Goal: Task Accomplishment & Management: Manage account settings

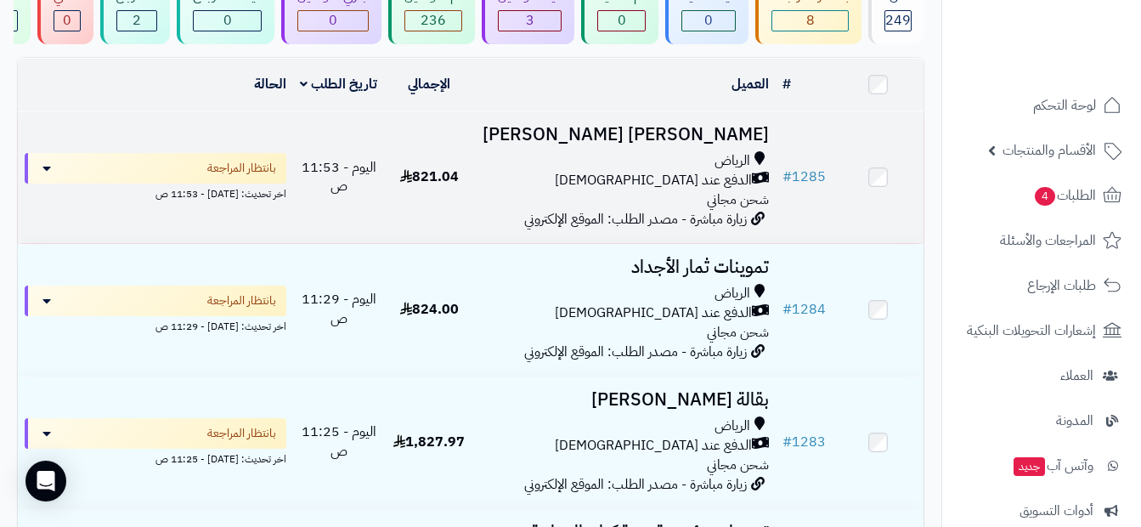
scroll to position [170, 0]
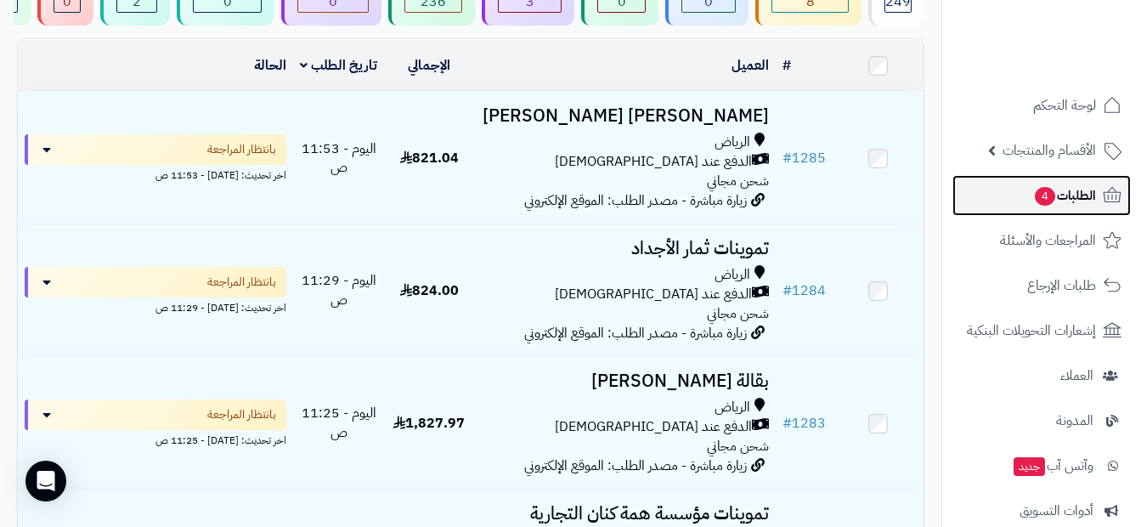
click at [728, 201] on span "4" at bounding box center [1045, 196] width 20 height 19
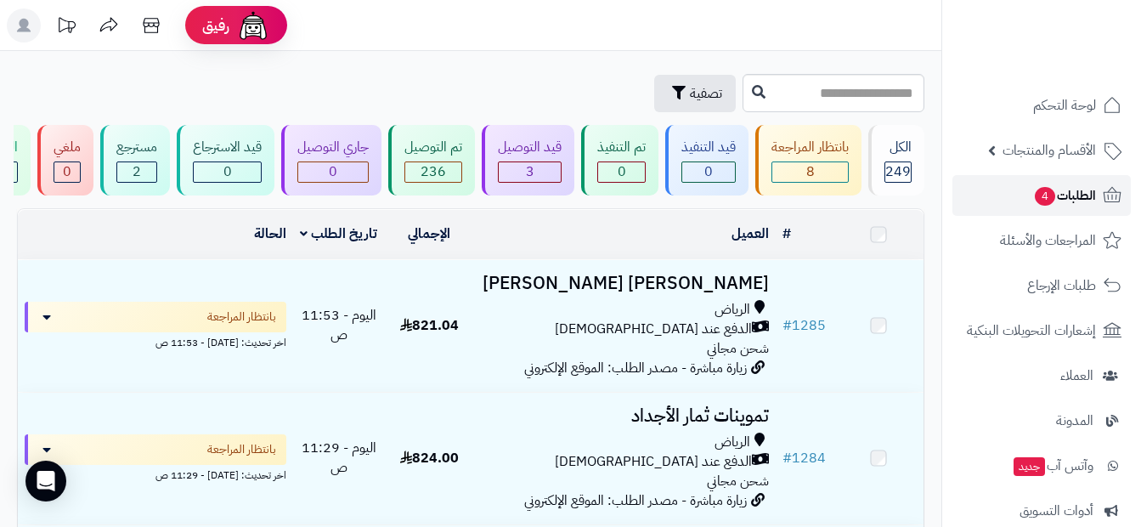
drag, startPoint x: 0, startPoint y: 0, endPoint x: 1044, endPoint y: 201, distance: 1063.7
click at [1044, 201] on span "4" at bounding box center [1045, 196] width 20 height 19
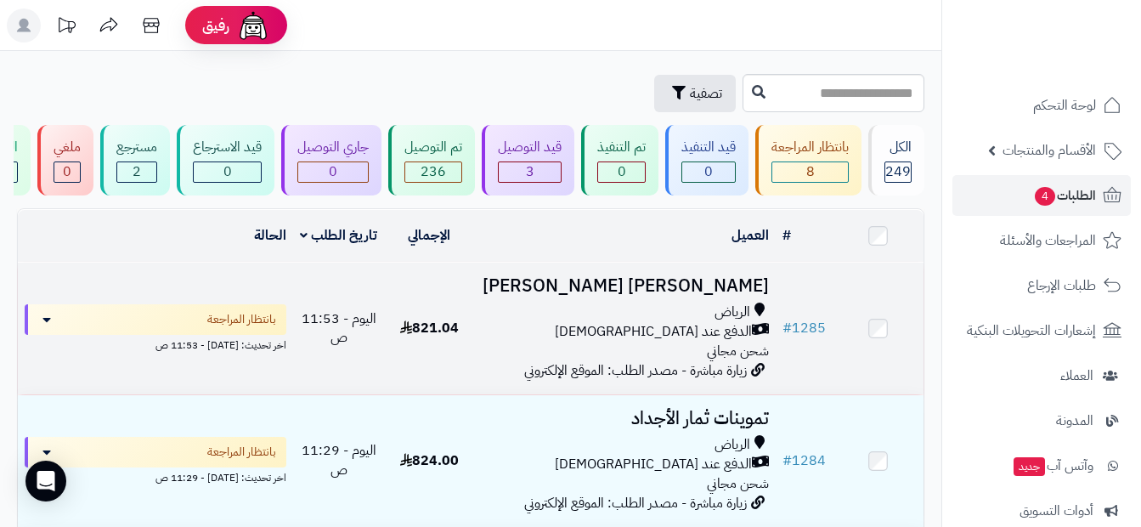
click at [522, 289] on h3 "عبد الله سعيد باقازي باقازي" at bounding box center [625, 286] width 288 height 20
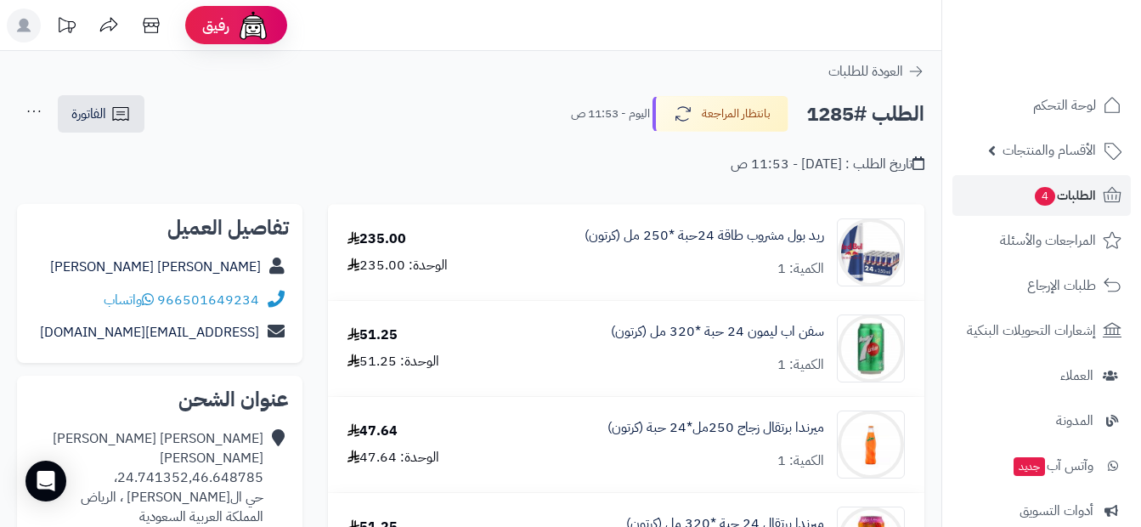
click at [28, 108] on icon at bounding box center [34, 111] width 34 height 34
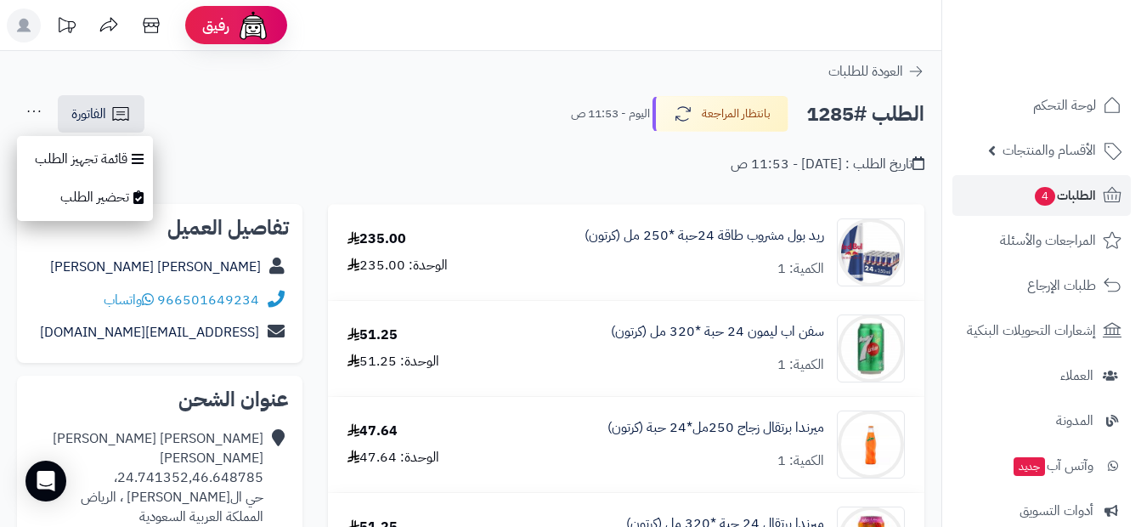
click at [333, 129] on div "الطلب #1285 بانتظار المراجعة اليوم - 11:53 ص الفاتورة طباعة الفاتورة إرسال الفا…" at bounding box center [471, 114] width 908 height 40
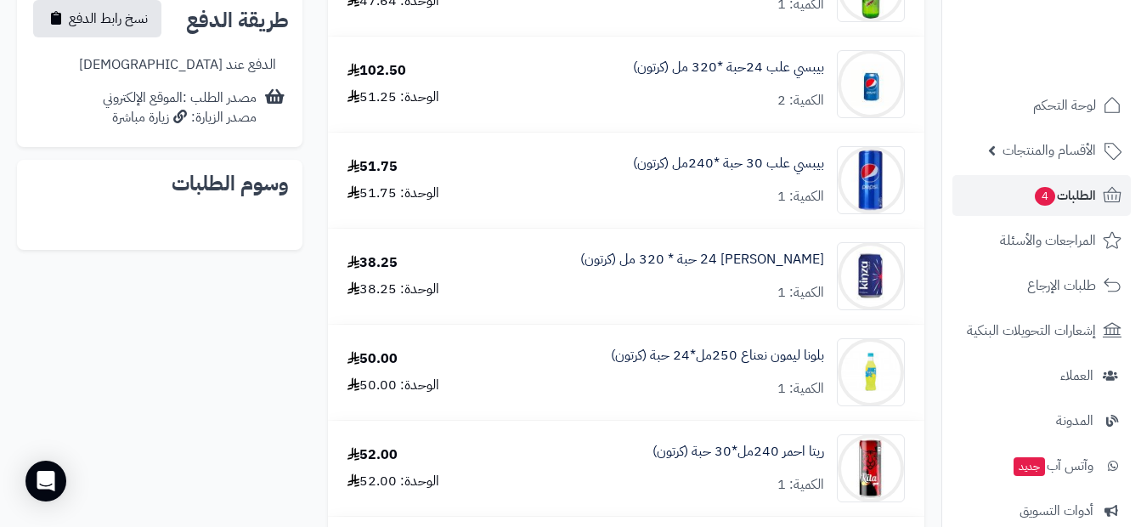
scroll to position [765, 0]
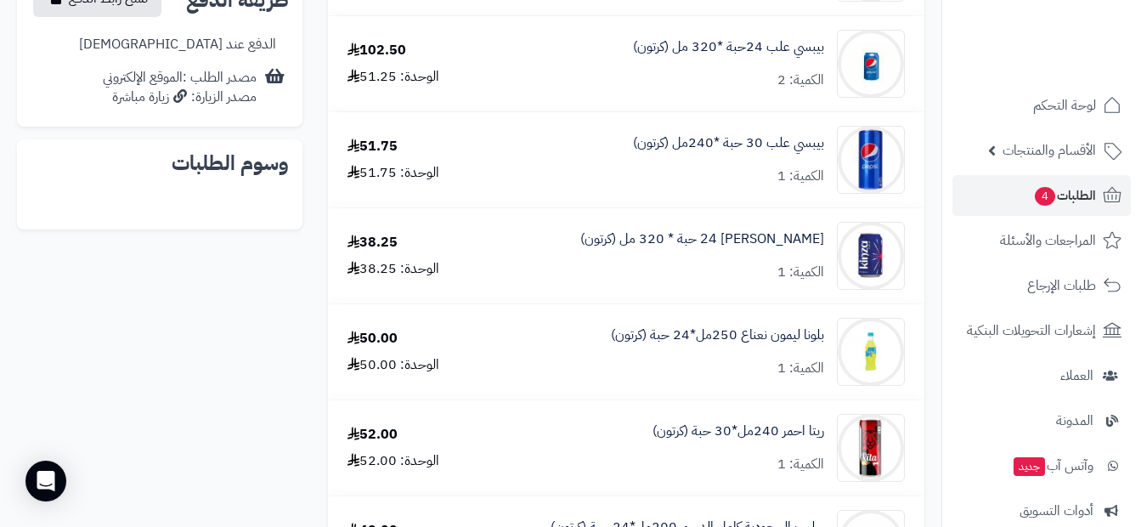
click at [215, 200] on div at bounding box center [160, 201] width 258 height 30
drag, startPoint x: 215, startPoint y: 200, endPoint x: 172, endPoint y: 195, distance: 43.6
click at [172, 195] on div at bounding box center [160, 201] width 258 height 30
click at [169, 195] on div at bounding box center [160, 201] width 258 height 30
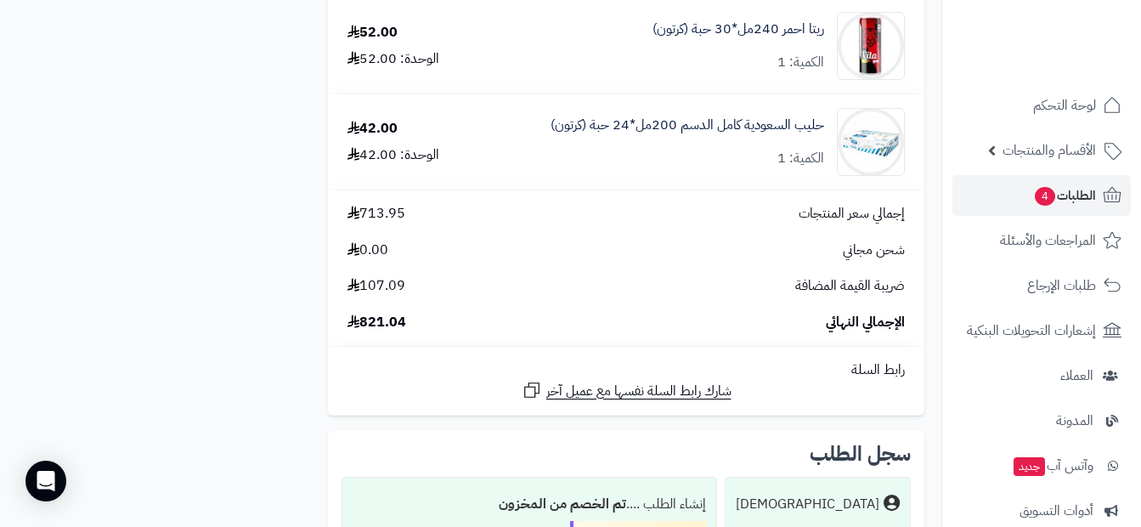
scroll to position [1432, 0]
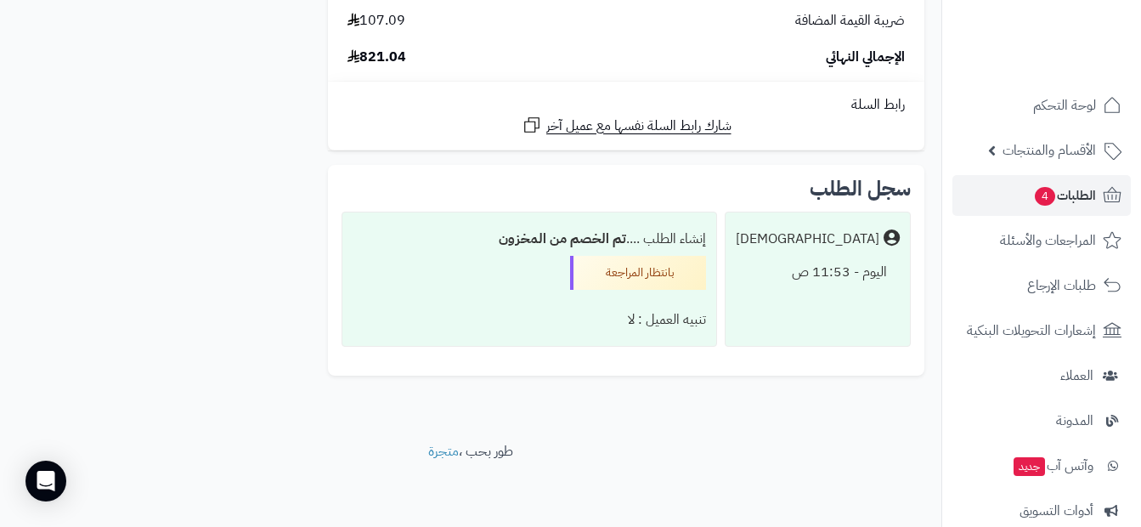
click at [444, 260] on div "إنشاء الطلب .... تم الخصم من المخزون بانتظار المراجعة تنبيه العميل : لا" at bounding box center [530, 280] width 376 height 136
click at [654, 263] on div "بانتظار المراجعة" at bounding box center [638, 273] width 136 height 34
click at [624, 309] on div "تنبيه العميل : لا" at bounding box center [530, 319] width 354 height 33
click at [624, 315] on div "تنبيه العميل : لا" at bounding box center [530, 319] width 354 height 33
click at [618, 317] on div "تنبيه العميل : لا" at bounding box center [530, 319] width 354 height 33
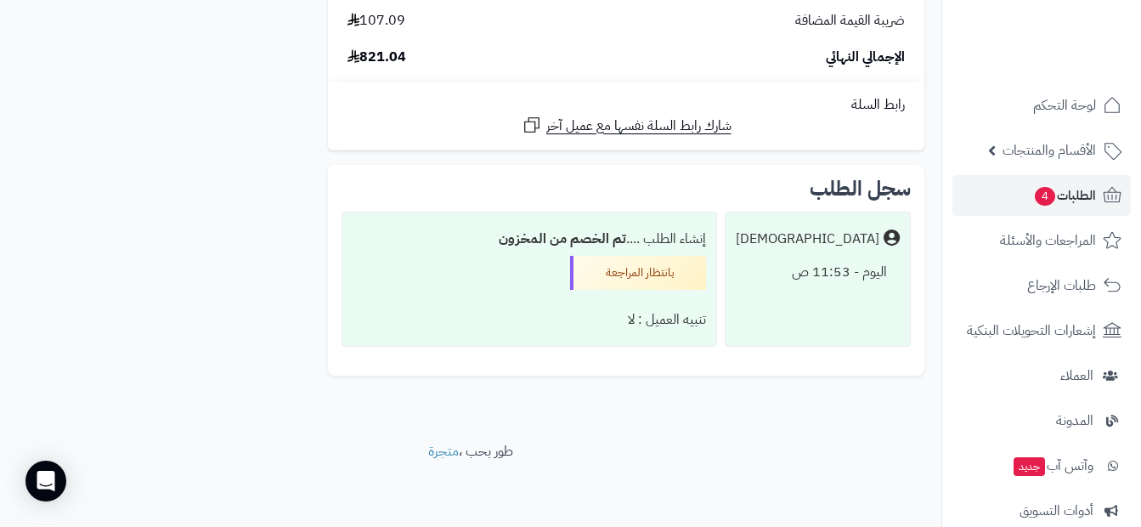
click at [810, 283] on div "اليوم - 11:53 ص" at bounding box center [818, 272] width 164 height 33
click at [840, 244] on div "Matjrah" at bounding box center [808, 239] width 144 height 20
drag, startPoint x: 840, startPoint y: 244, endPoint x: 795, endPoint y: 296, distance: 68.7
click at [795, 296] on div "Matjrah اليوم - 11:53 ص" at bounding box center [818, 280] width 186 height 136
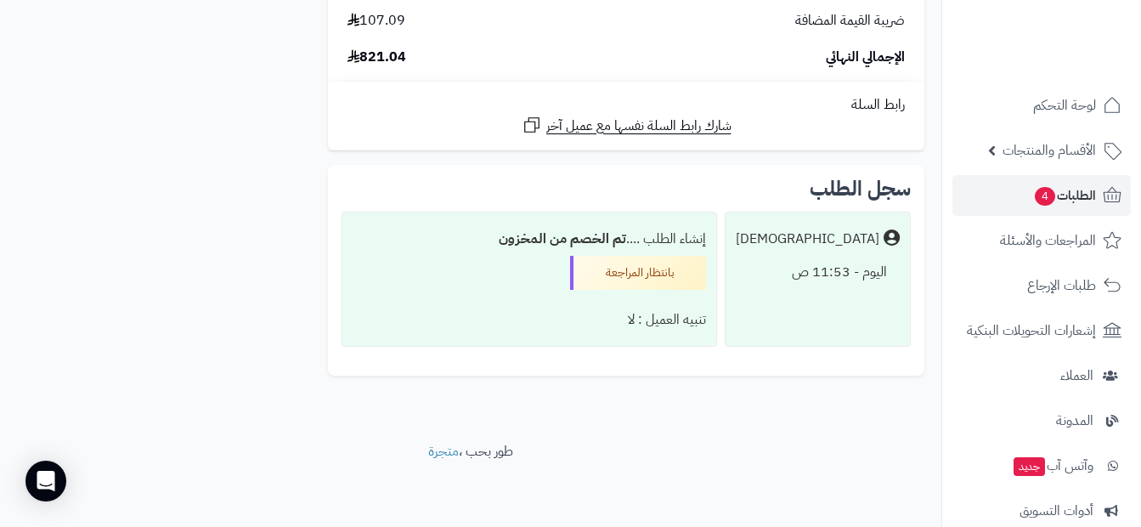
click at [740, 173] on div "سجل الطلب Matjrah اليوم - 11:53 ص إنشاء الطلب .... تم الخصم من المخزون بانتظار …" at bounding box center [626, 270] width 597 height 211
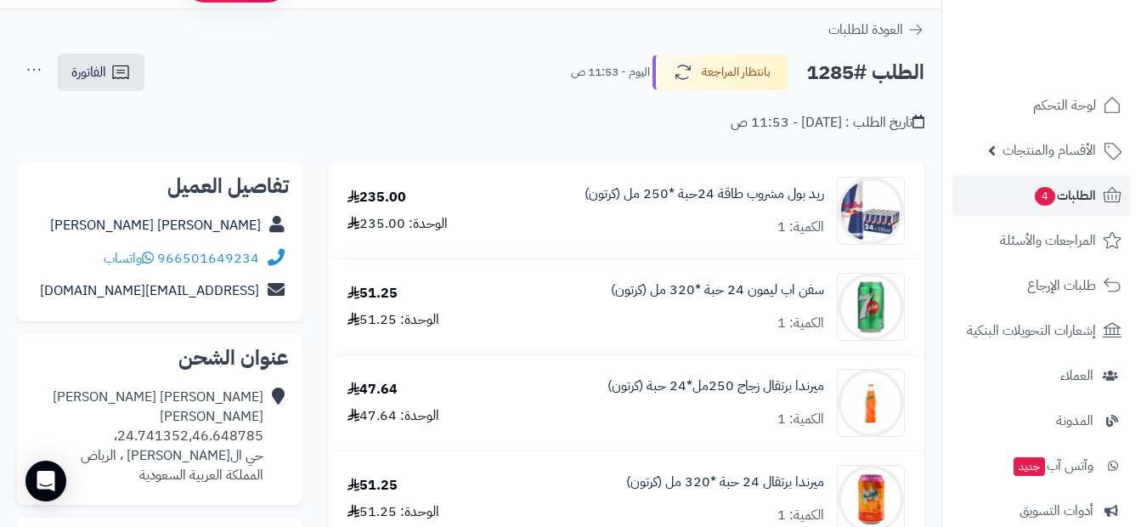
scroll to position [0, 0]
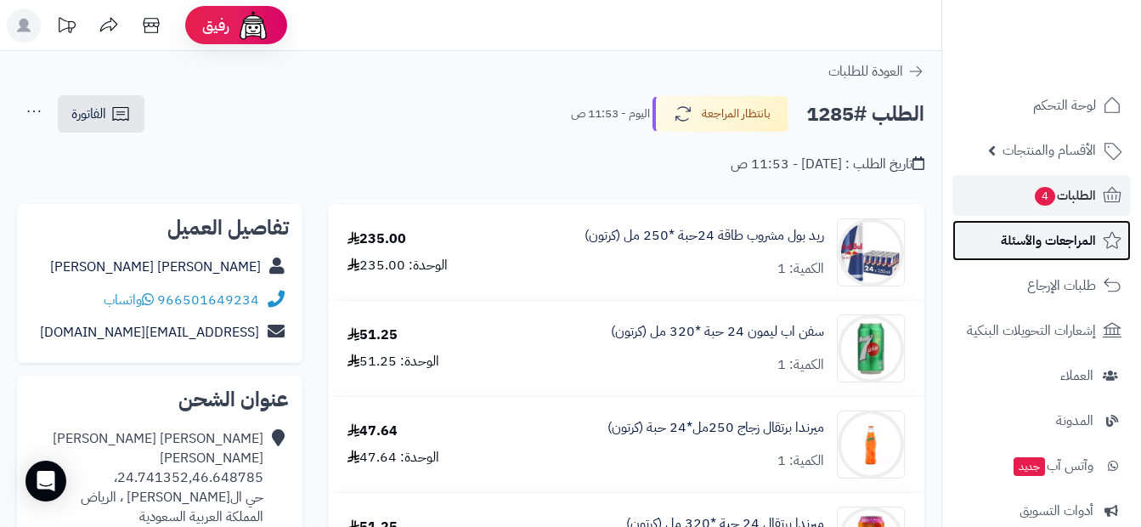
click at [1056, 231] on span "المراجعات والأسئلة" at bounding box center [1048, 241] width 95 height 24
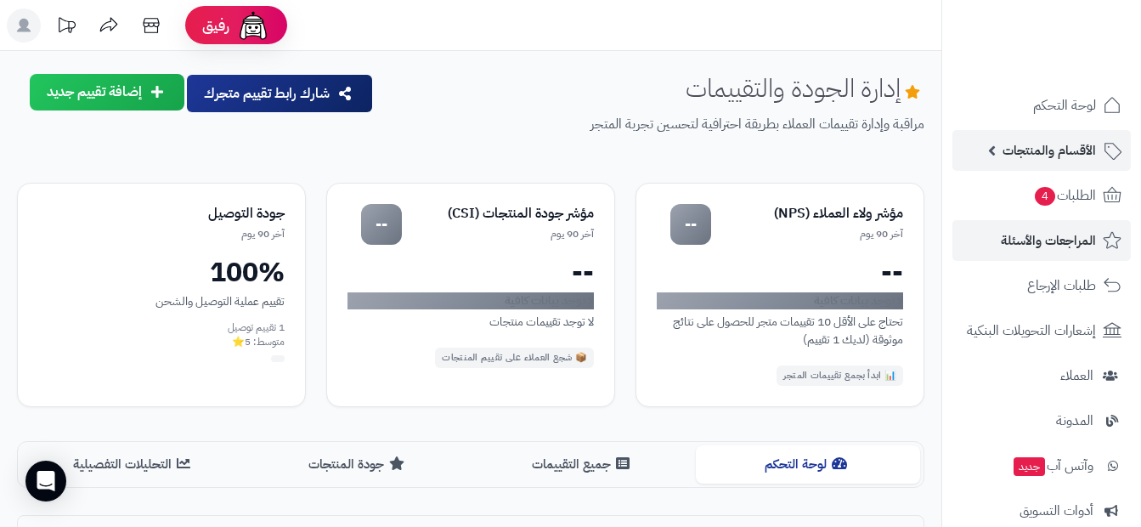
click at [1088, 150] on span "الأقسام والمنتجات" at bounding box center [1049, 151] width 93 height 24
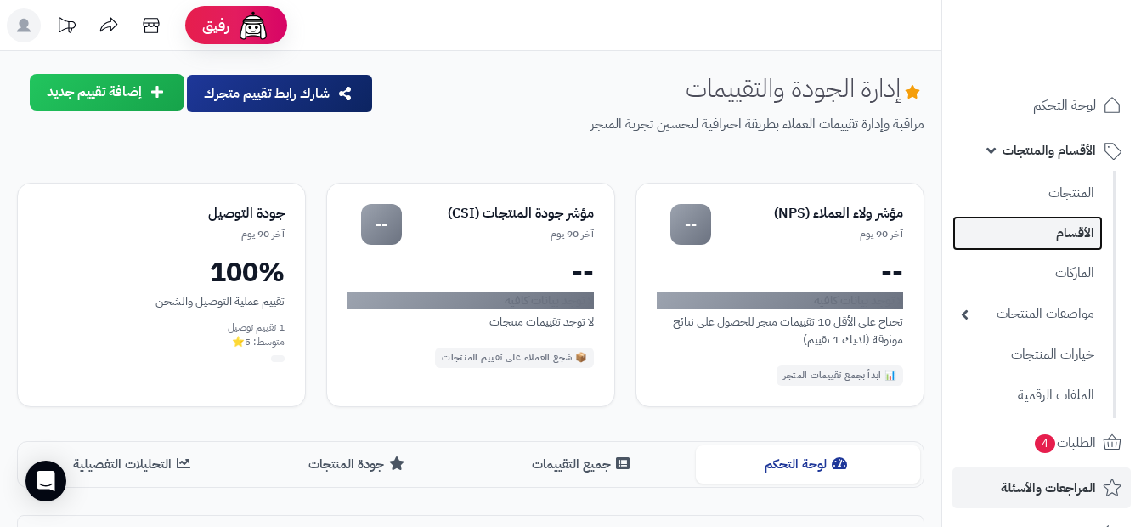
click at [1085, 232] on link "الأقسام" at bounding box center [1028, 233] width 150 height 35
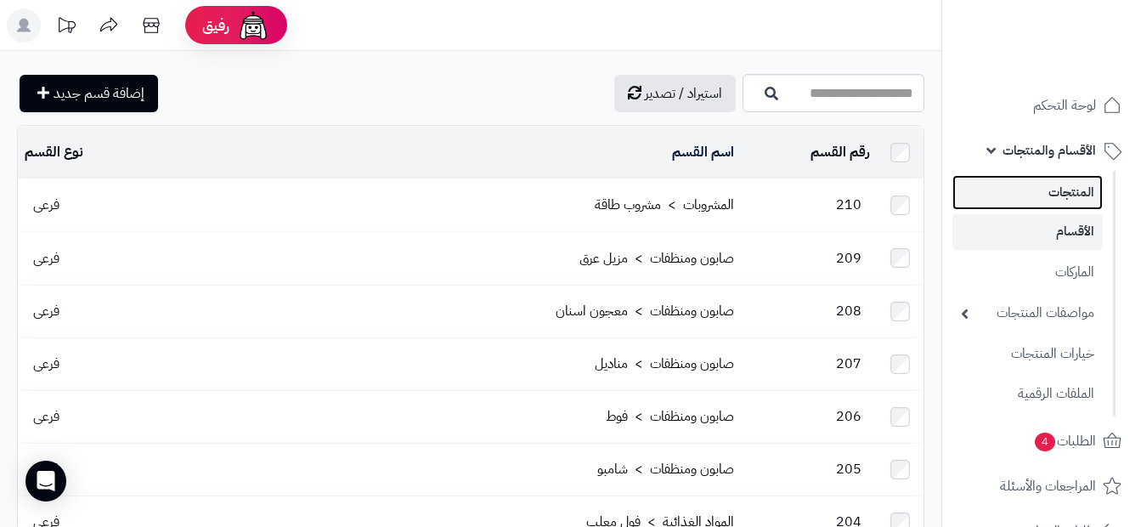
click at [1047, 204] on link "المنتجات" at bounding box center [1028, 192] width 150 height 35
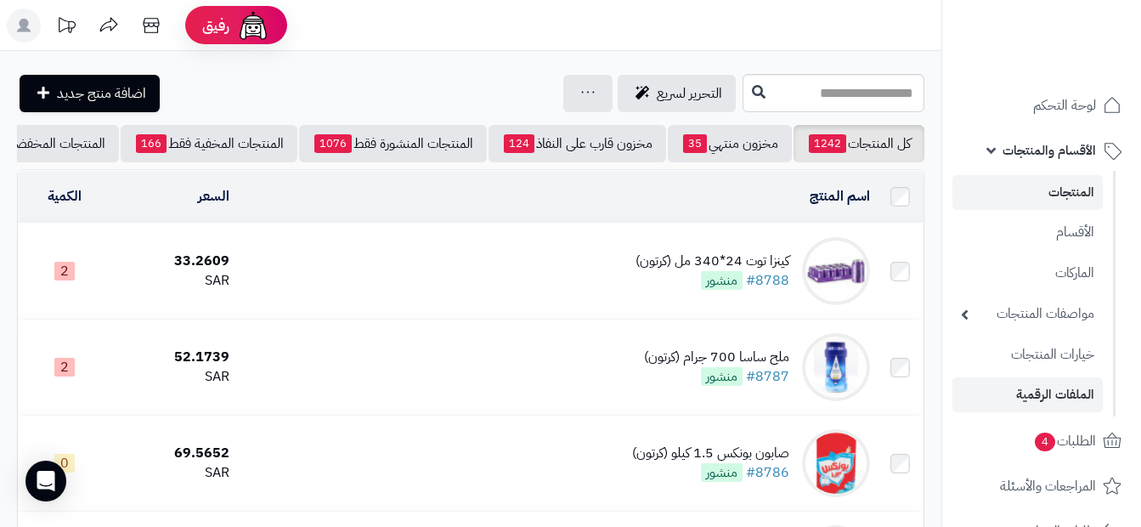
scroll to position [85, 0]
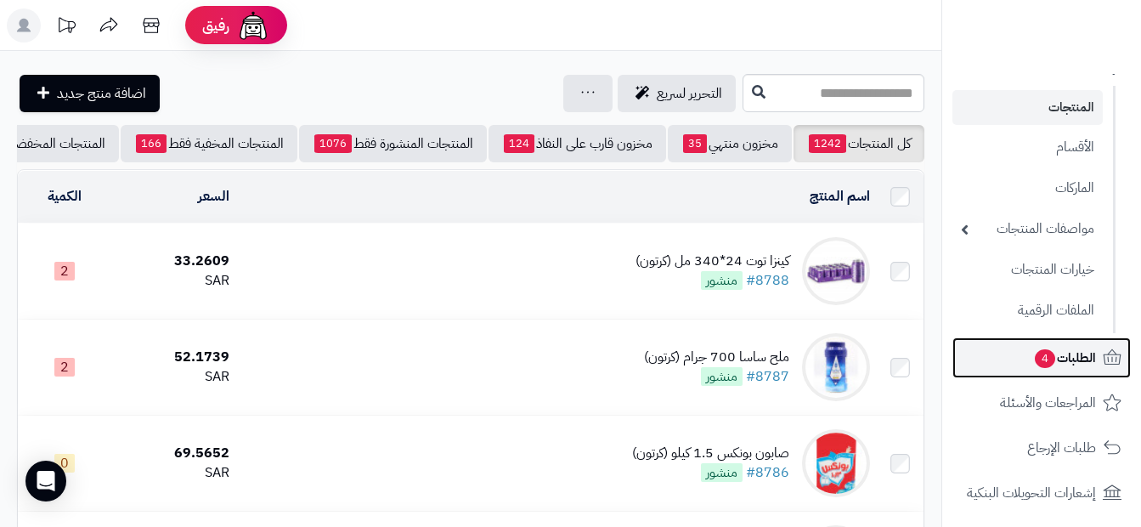
click at [1070, 377] on link "الطلبات 4" at bounding box center [1042, 357] width 178 height 41
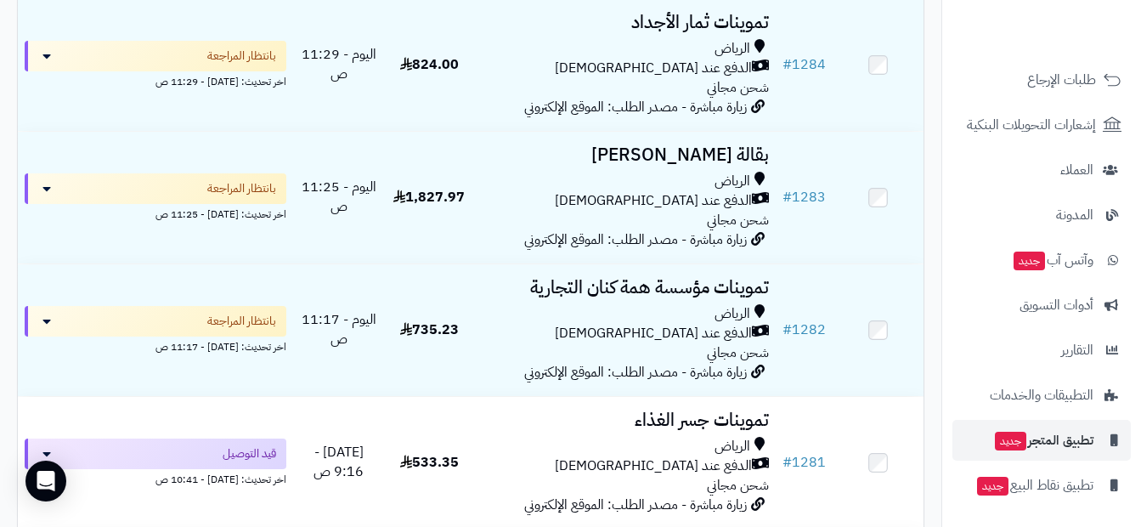
scroll to position [595, 0]
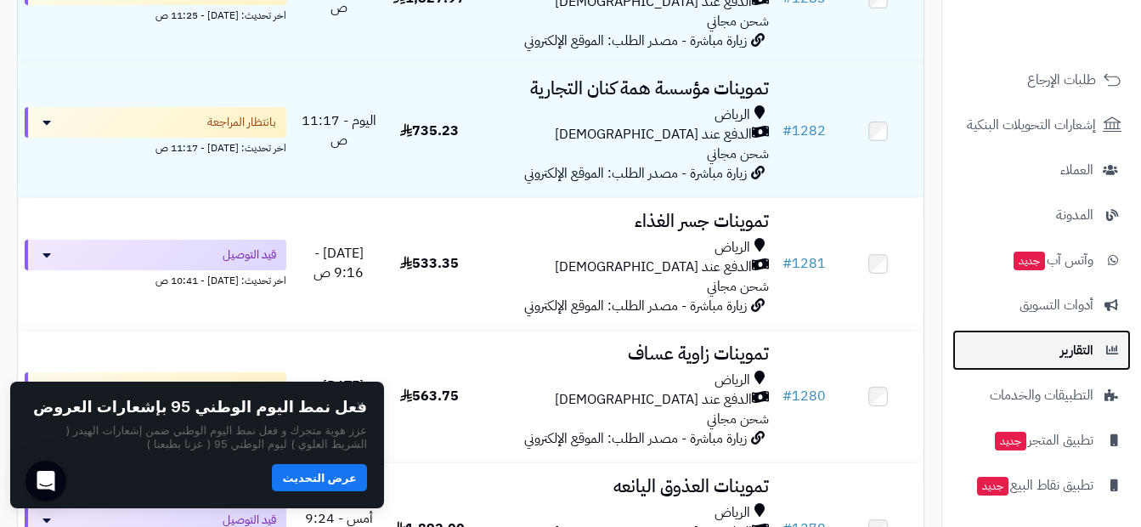
click at [1088, 355] on span "التقارير" at bounding box center [1077, 350] width 33 height 24
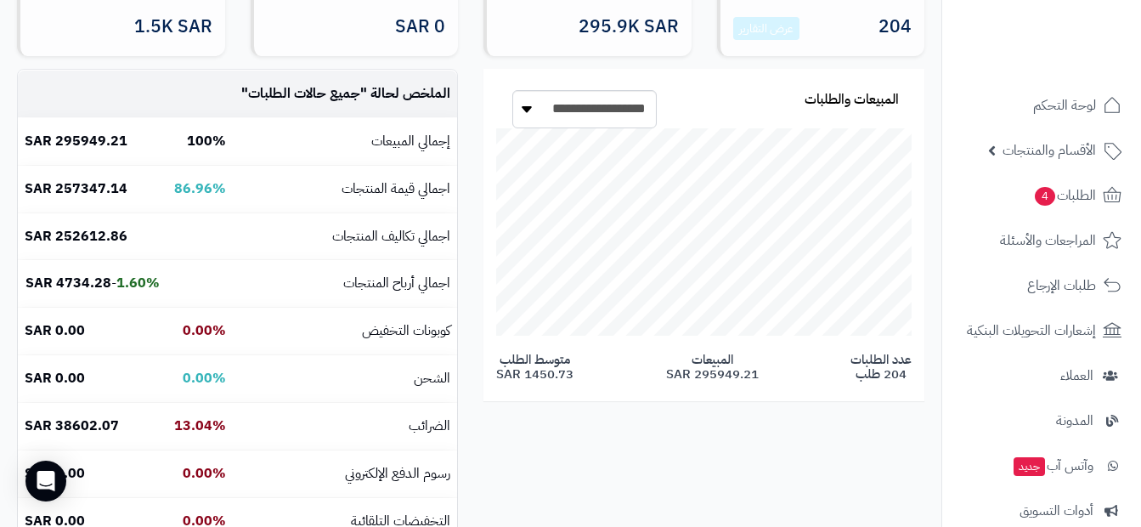
scroll to position [255, 0]
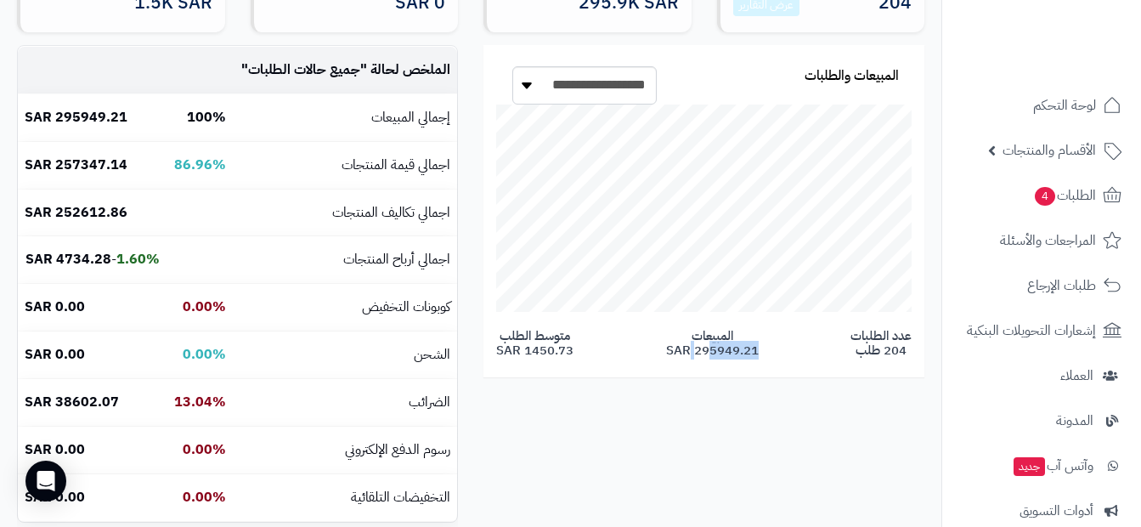
drag, startPoint x: 699, startPoint y: 348, endPoint x: 760, endPoint y: 347, distance: 60.3
click at [760, 347] on h4 "عدد الطلبات 204 طلب المبيعات 295949.21 SAR متوسط الطلب 1450.73 SAR" at bounding box center [704, 343] width 416 height 28
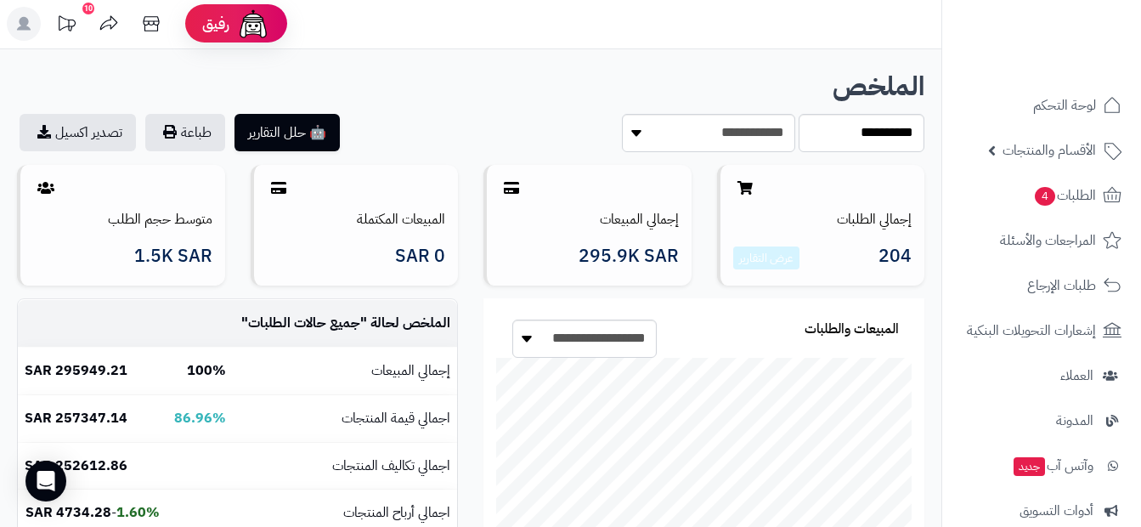
scroll to position [0, 0]
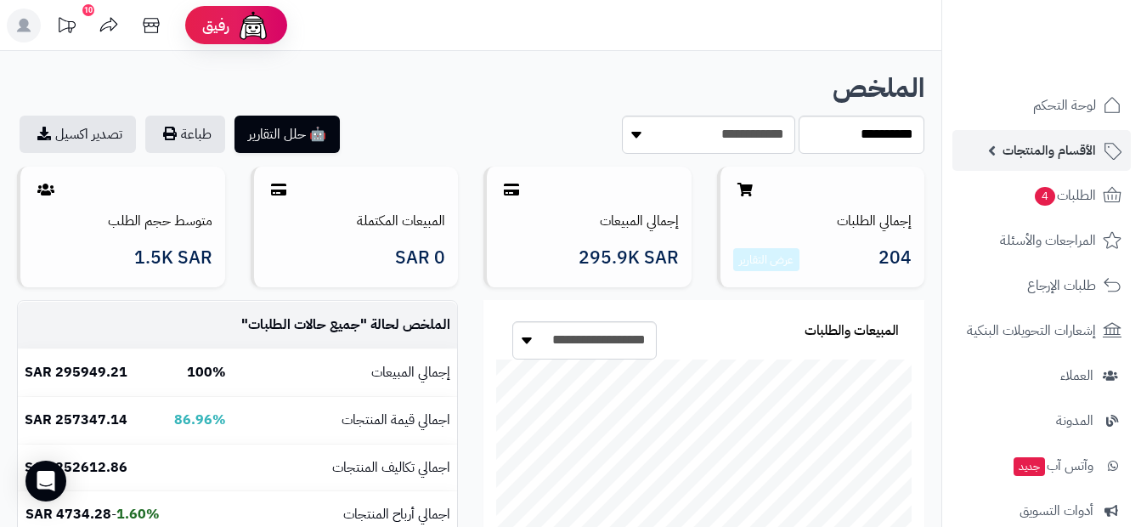
click at [1030, 155] on span "الأقسام والمنتجات" at bounding box center [1049, 151] width 93 height 24
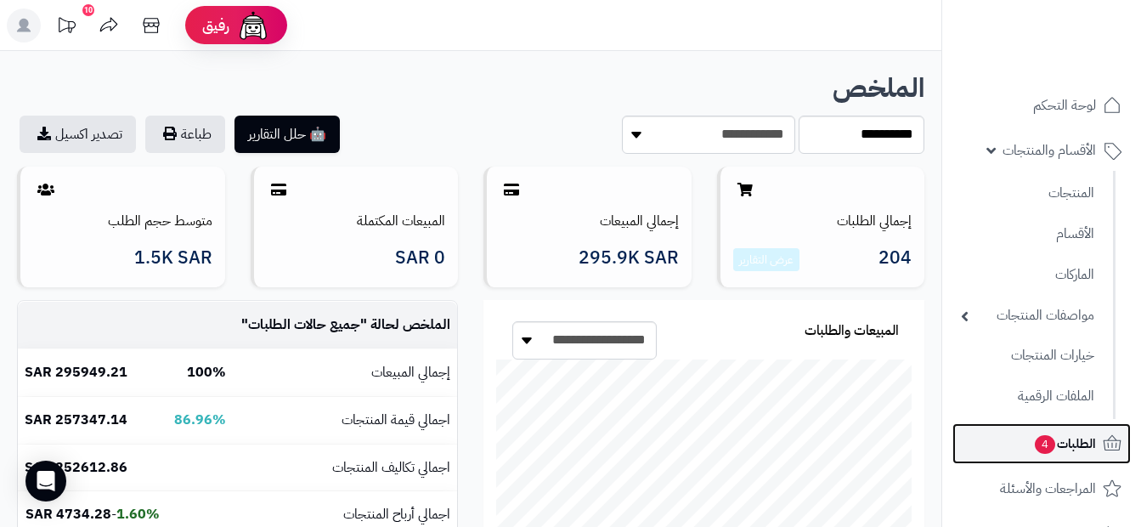
click at [1062, 437] on span "الطلبات 4" at bounding box center [1064, 444] width 63 height 24
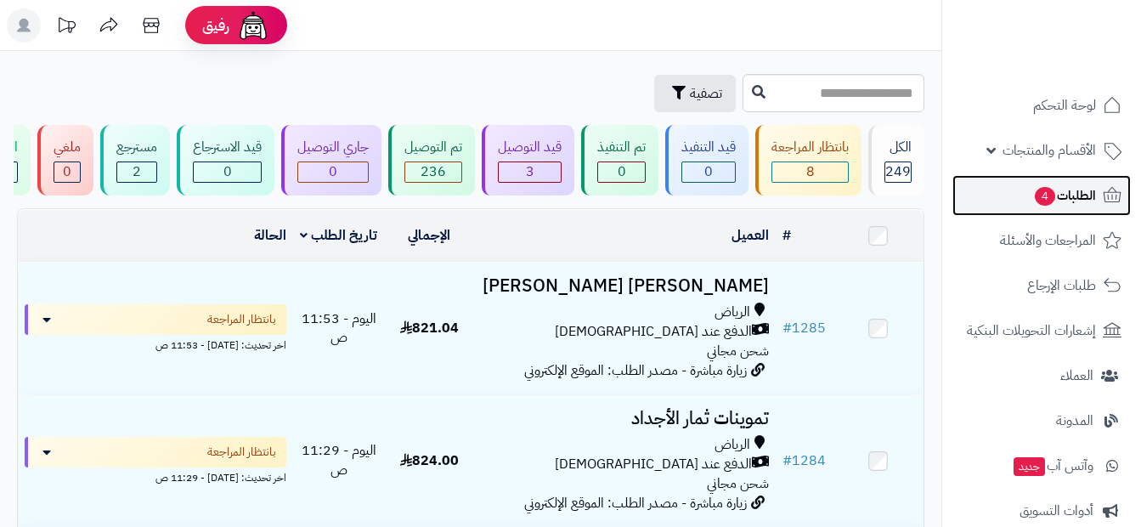
click at [1014, 207] on link "الطلبات 4" at bounding box center [1042, 195] width 178 height 41
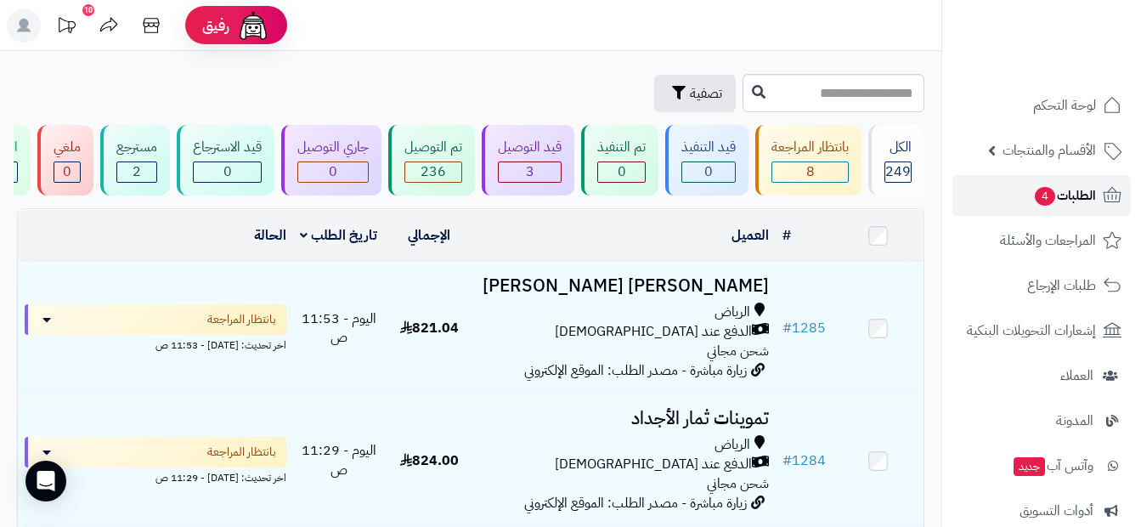
click at [1009, 199] on link "الطلبات 4" at bounding box center [1042, 195] width 178 height 41
